Goal: Complete application form

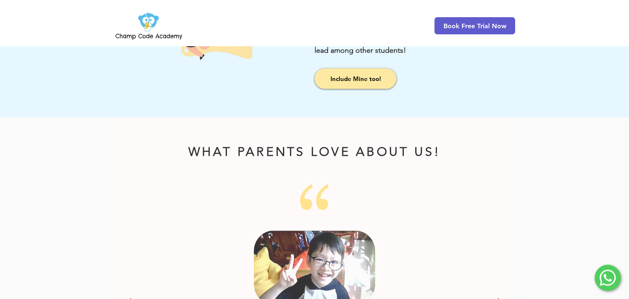
scroll to position [908, 0]
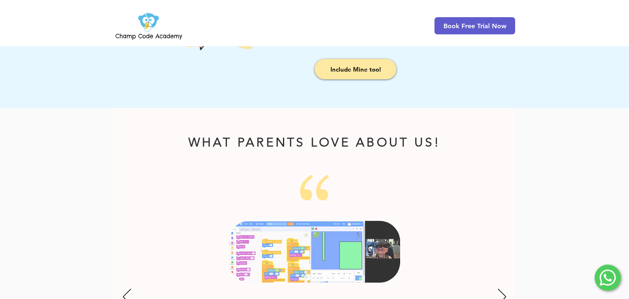
click at [322, 119] on div at bounding box center [314, 264] width 401 height 313
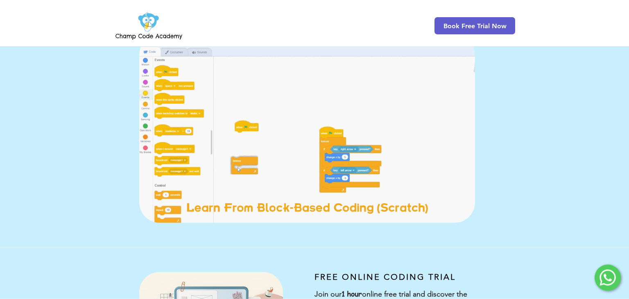
scroll to position [0, 0]
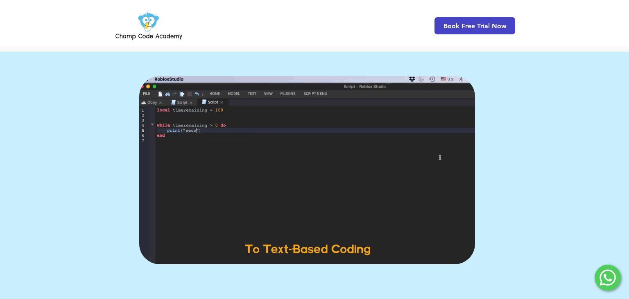
click at [490, 30] on span "Book Free Trial Now" at bounding box center [475, 25] width 81 height 17
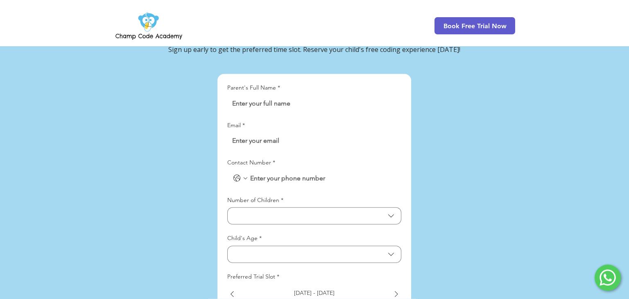
scroll to position [1891, 0]
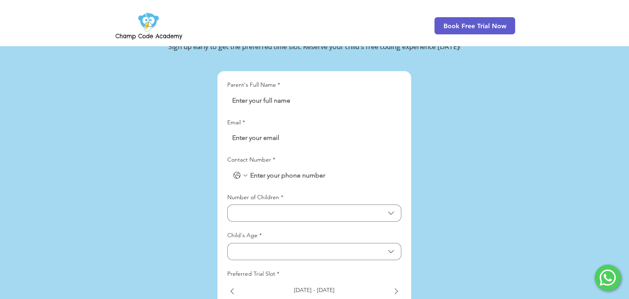
click at [277, 93] on input "Parent's Full Name *" at bounding box center [311, 101] width 169 height 16
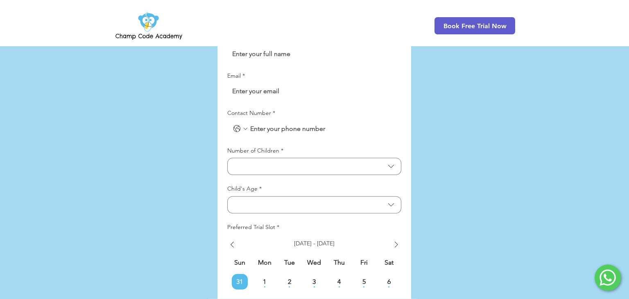
scroll to position [1934, 0]
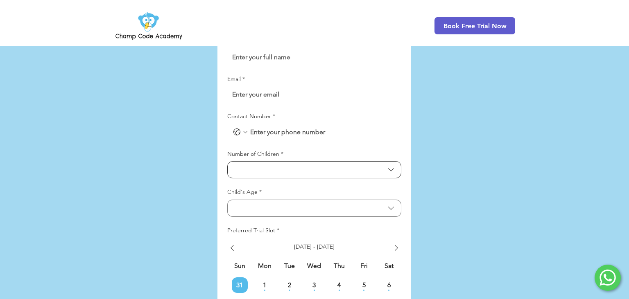
click at [300, 161] on button "Number of Children" at bounding box center [314, 169] width 174 height 17
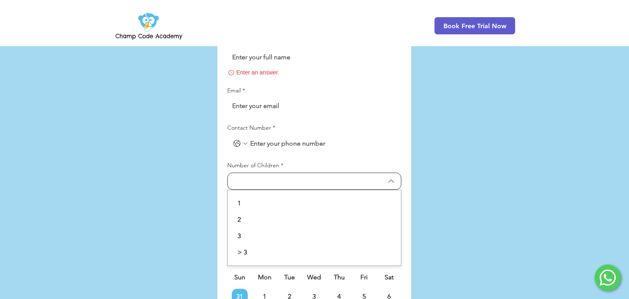
click at [299, 173] on button "Number of Children" at bounding box center [314, 181] width 174 height 17
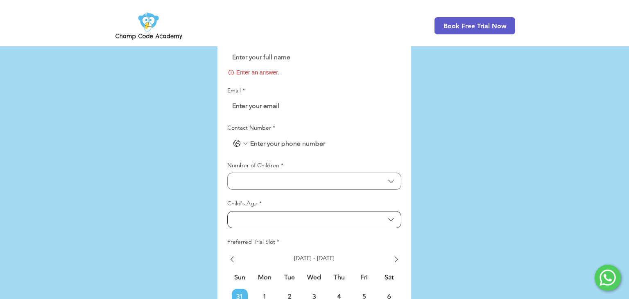
click at [270, 211] on div "Parent's Full Name * Enter an answer. Email * Contact Number * Number of Childr…" at bounding box center [314, 267] width 174 height 459
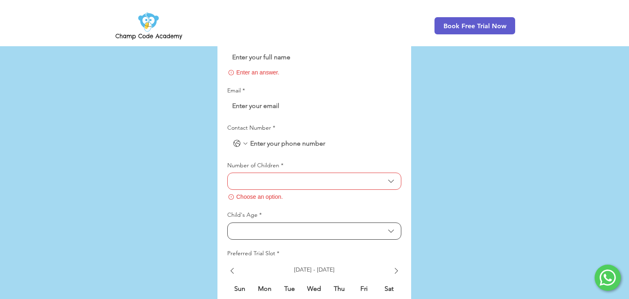
click at [276, 227] on span "Child's Age" at bounding box center [309, 231] width 152 height 8
click at [281, 227] on span "Child's Age" at bounding box center [309, 231] width 152 height 8
click at [283, 136] on input "Contact Number *" at bounding box center [323, 144] width 148 height 16
click at [238, 139] on icon "Contact Number. Phone. Select a country code" at bounding box center [237, 144] width 10 height 10
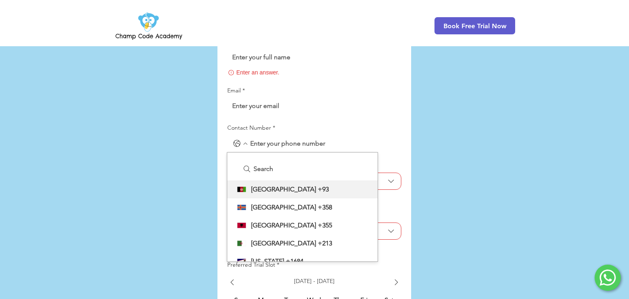
click at [267, 136] on input "Contact Number *" at bounding box center [323, 144] width 148 height 16
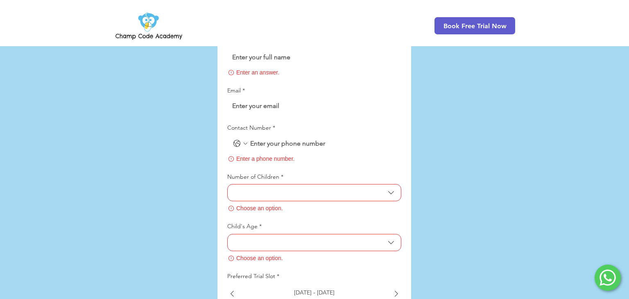
click at [278, 98] on input "Email *" at bounding box center [311, 106] width 169 height 16
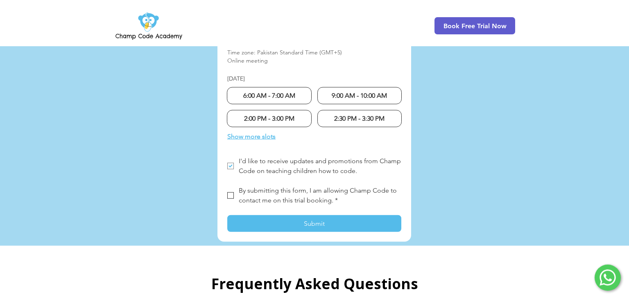
scroll to position [2237, 0]
